Goal: Contribute content

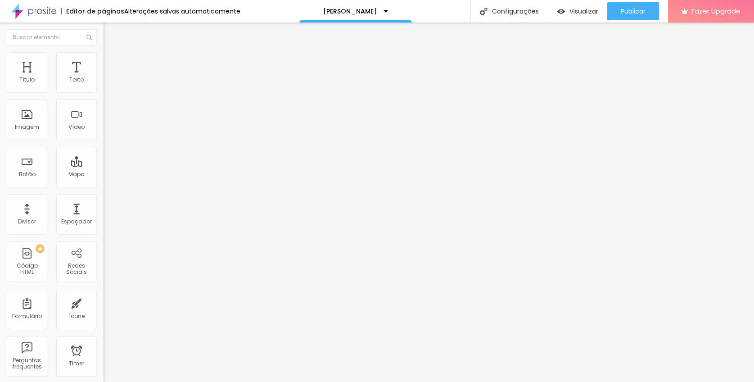
click at [103, 85] on input "[DOMAIN_NAME][URL]" at bounding box center [157, 80] width 108 height 9
paste input "22861812"
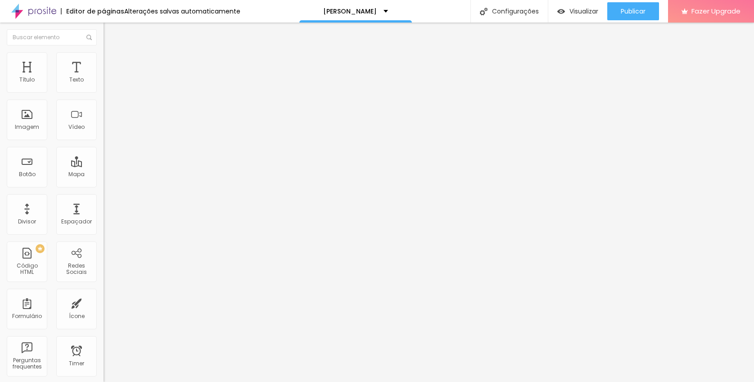
type input "[DOMAIN_NAME][URL]"
click at [103, 85] on input "[DOMAIN_NAME][URL]" at bounding box center [157, 80] width 108 height 9
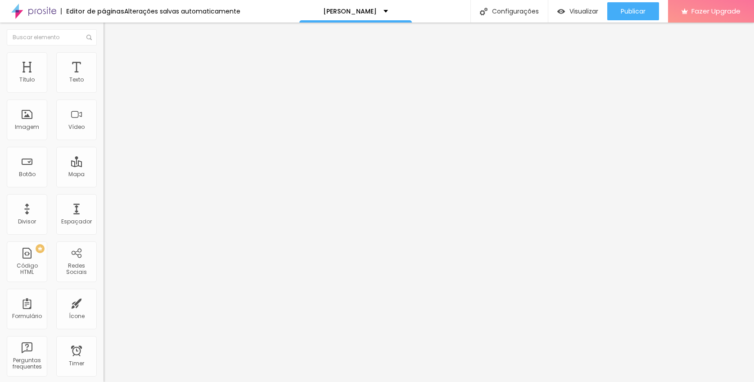
click at [103, 85] on input "[DOMAIN_NAME][URL]" at bounding box center [157, 80] width 108 height 9
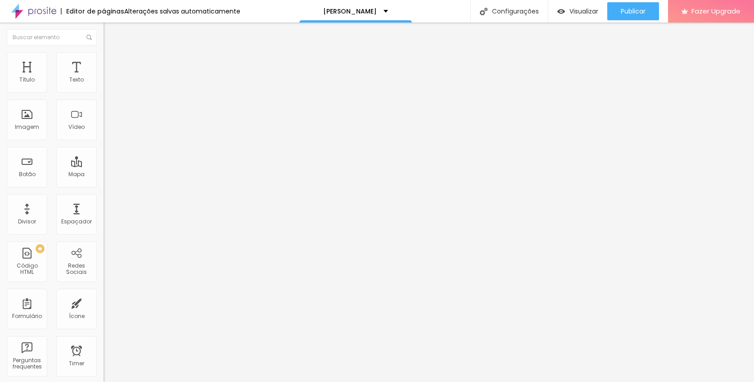
paste input "1122875517"
click at [103, 85] on input "[DOMAIN_NAME][URL]" at bounding box center [157, 80] width 108 height 9
paste input "75517"
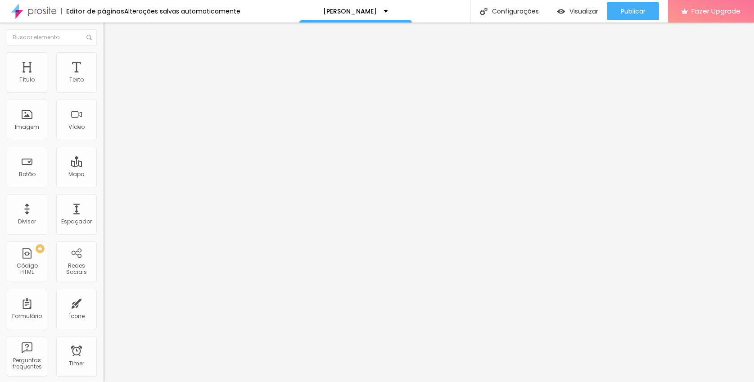
type input "[DOMAIN_NAME][URL]"
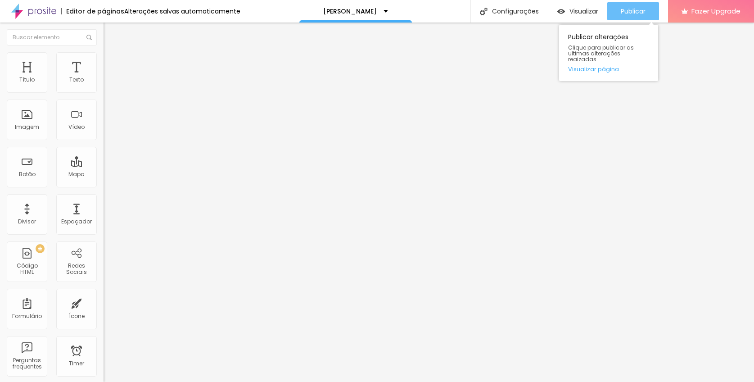
click at [639, 9] on span "Publicar" at bounding box center [632, 11] width 25 height 7
